Goal: Find specific page/section: Find specific page/section

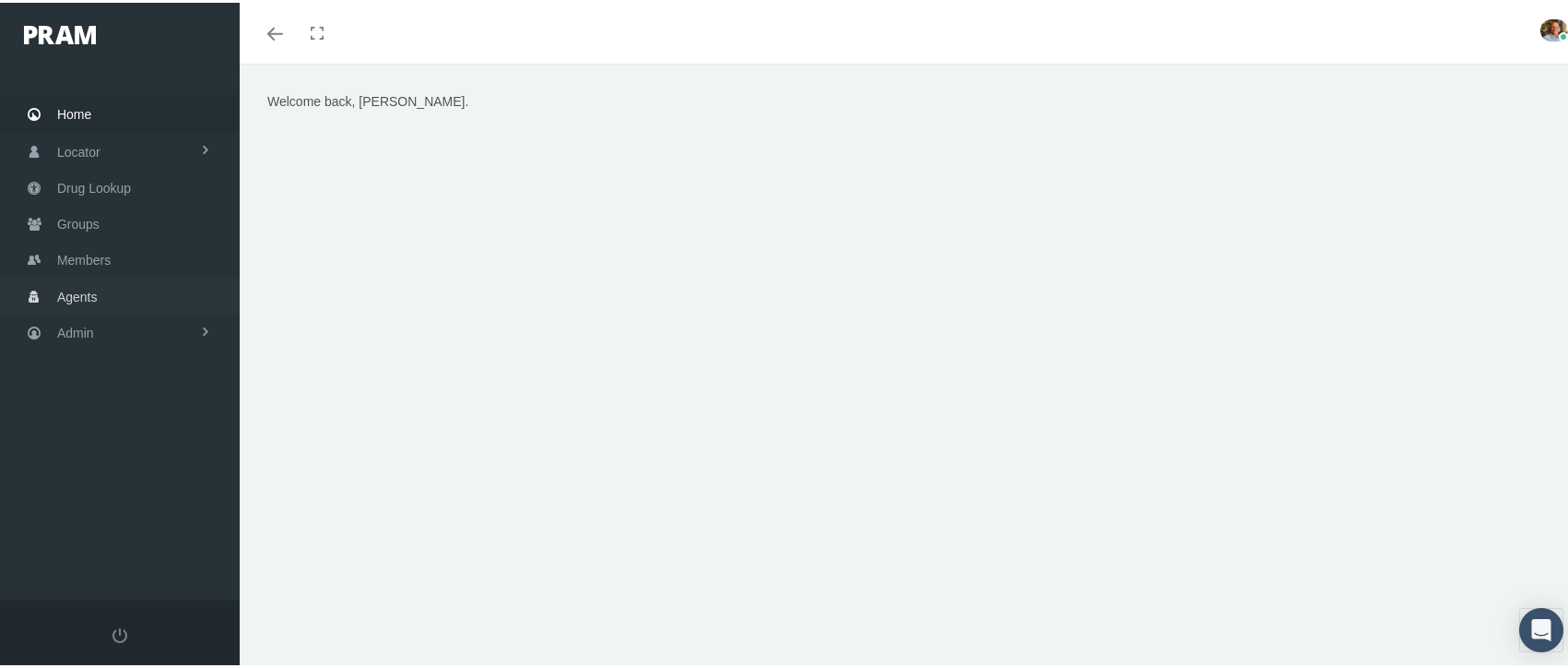
click at [71, 291] on span "Agents" at bounding box center [77, 295] width 40 height 35
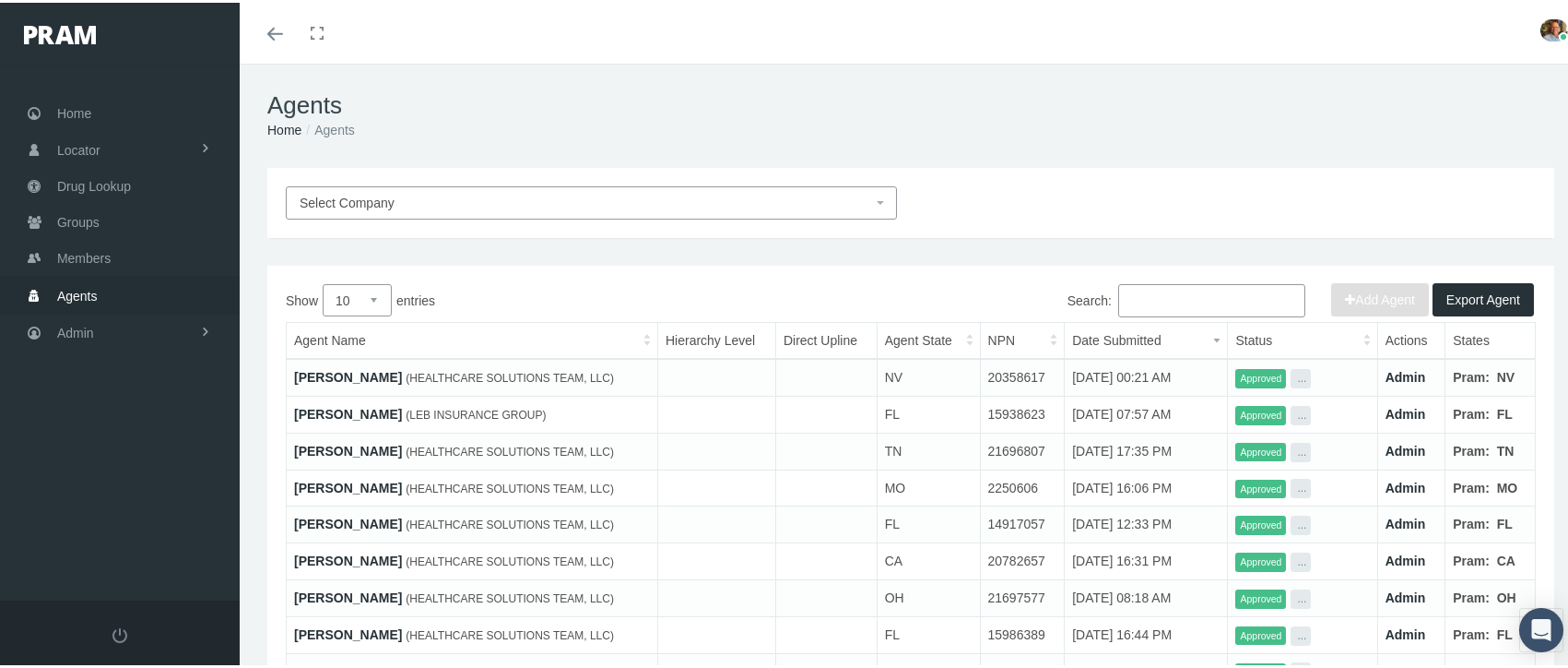
click at [400, 208] on span "Select Company" at bounding box center [585, 199] width 572 height 21
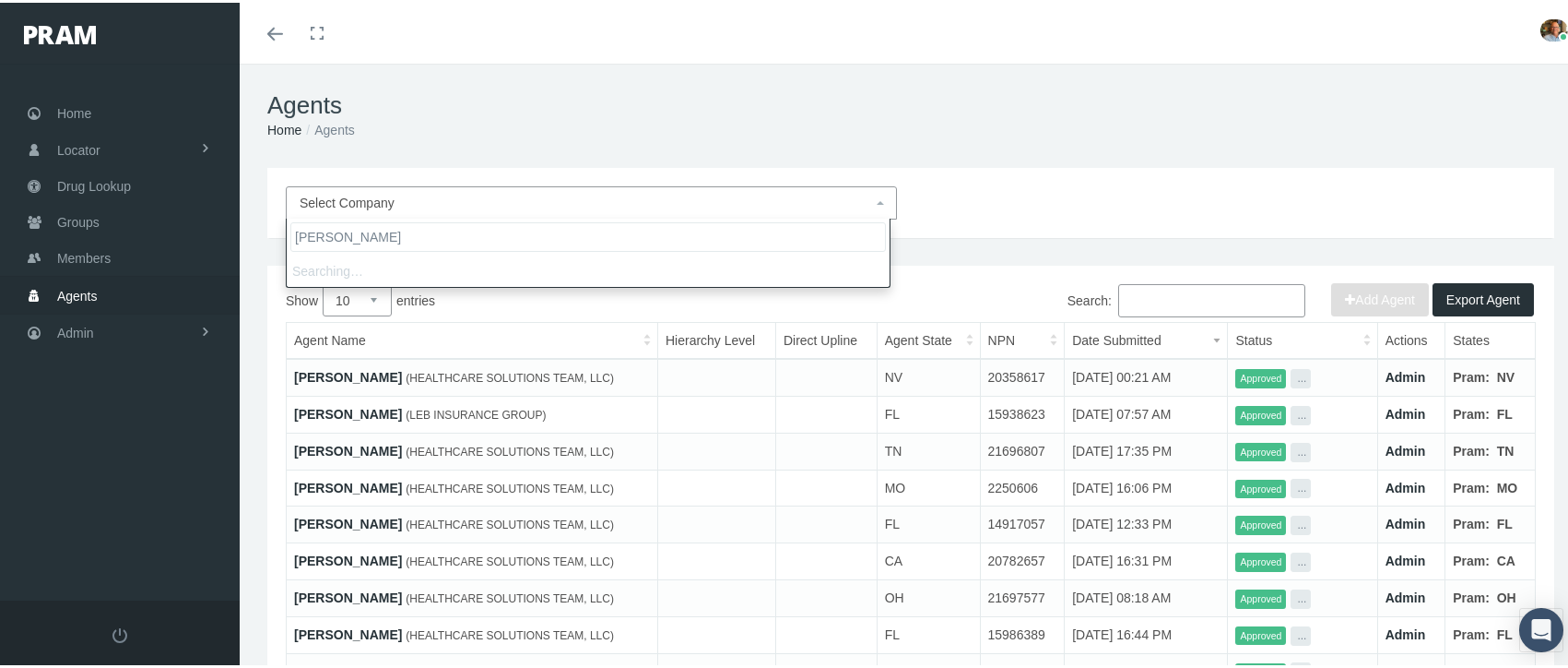
type input "David wilson"
click at [1043, 173] on div "Select Company" at bounding box center [910, 199] width 1287 height 70
click at [733, 204] on span "Select Company" at bounding box center [585, 199] width 572 height 21
type input "pram ins"
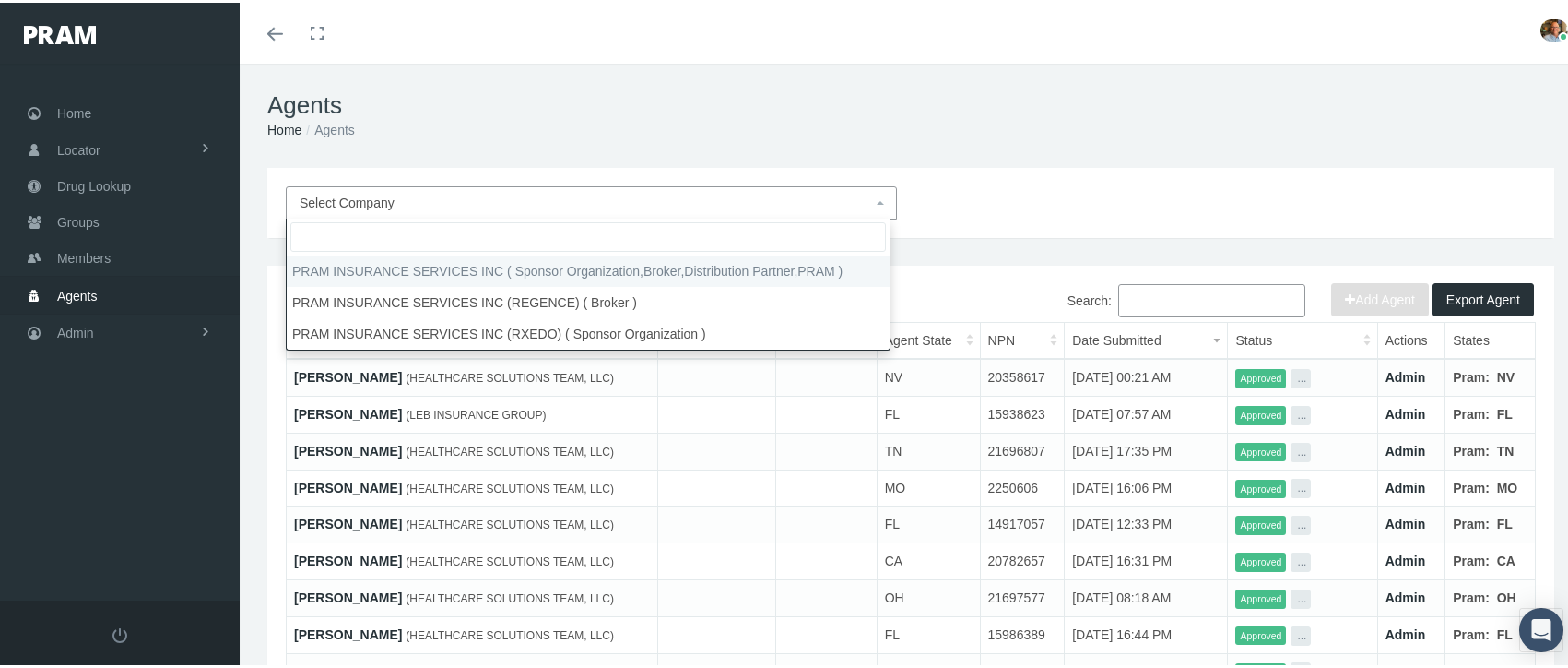
select select "53"
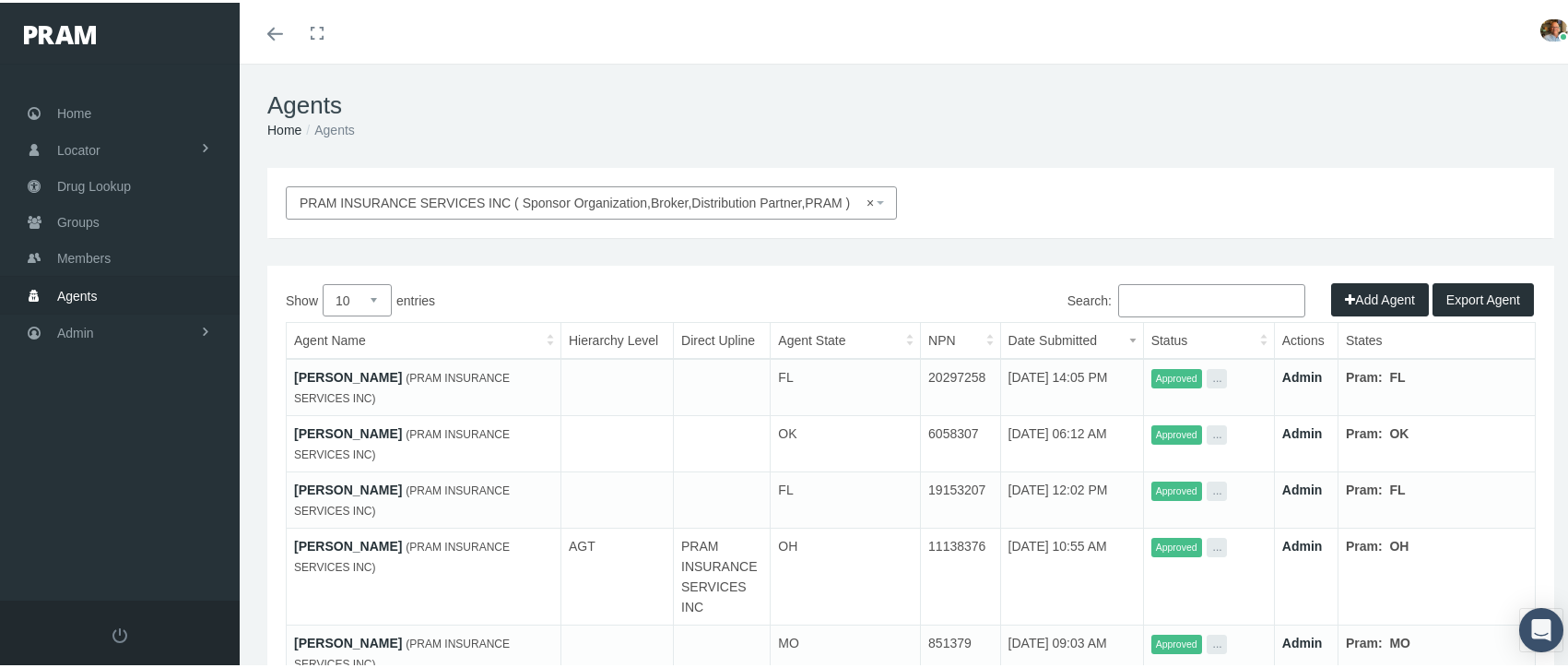
click at [1154, 297] on input "Search:" at bounding box center [1212, 298] width 188 height 33
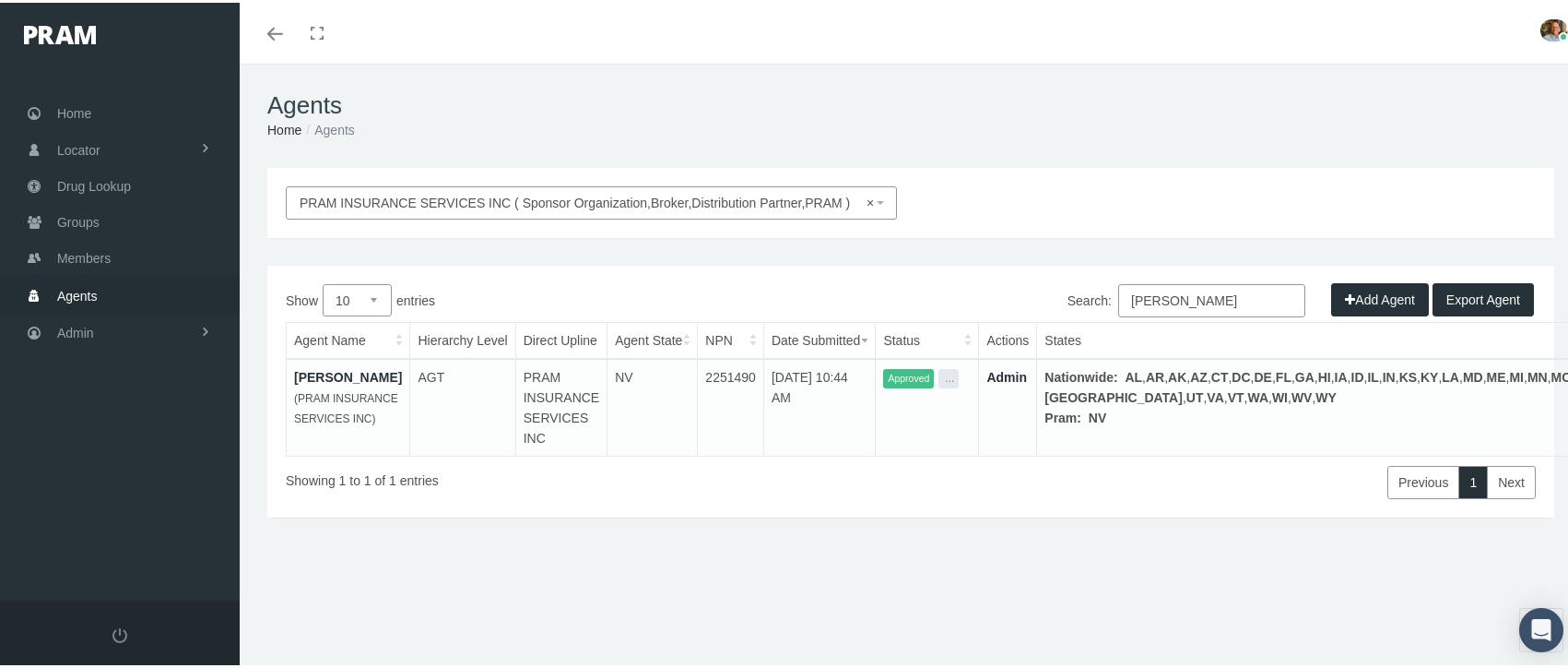
type input "david wilson"
click at [328, 370] on link "David Wilson" at bounding box center [349, 374] width 108 height 15
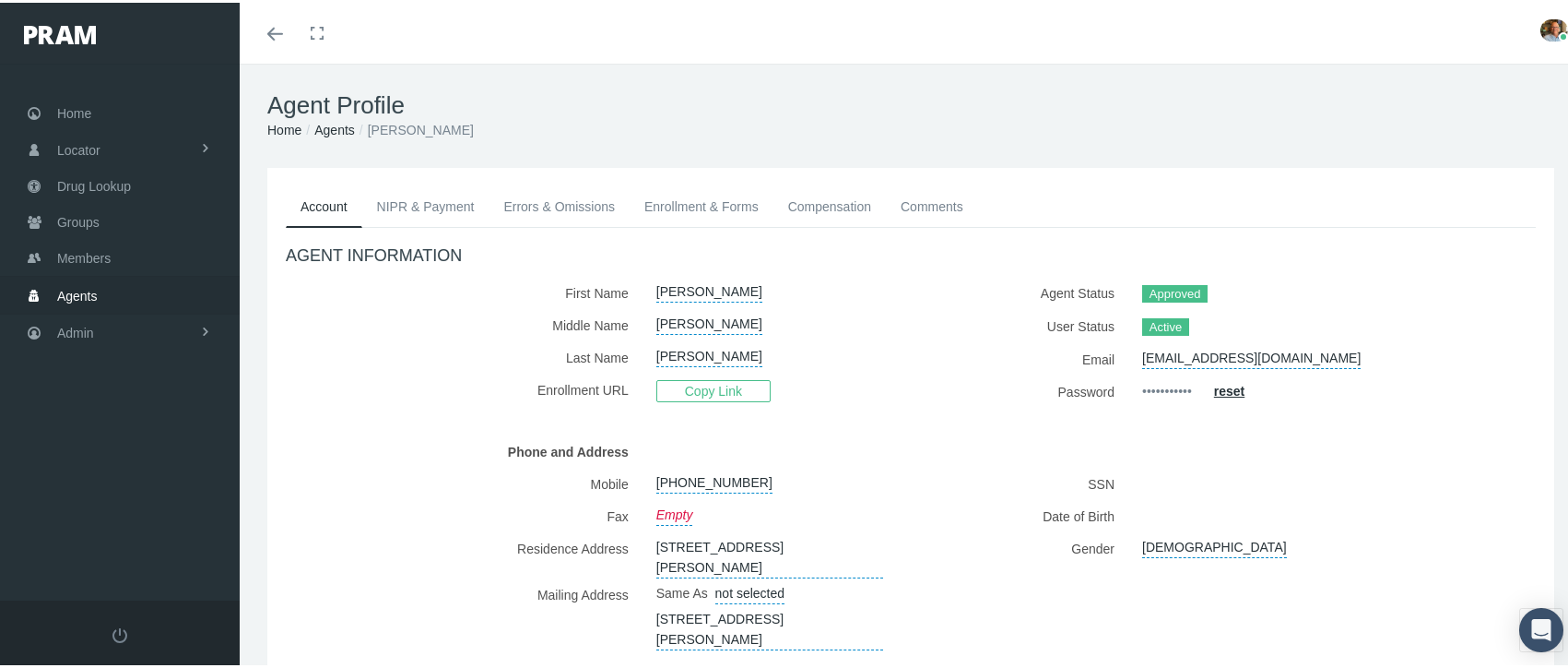
click at [452, 211] on link "NIPR & Payment" at bounding box center [426, 203] width 128 height 40
